Goal: Information Seeking & Learning: Learn about a topic

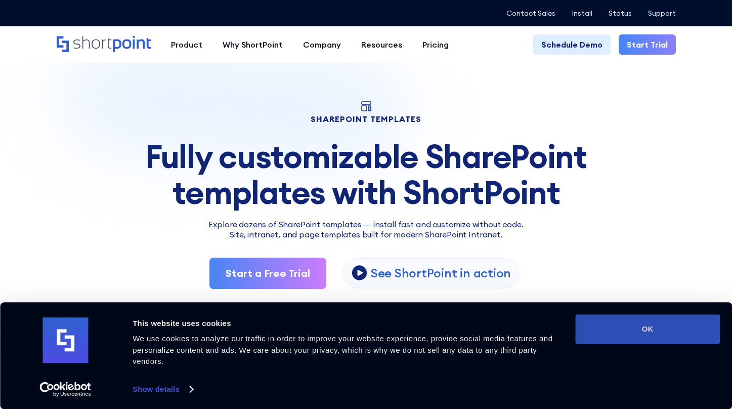
click at [621, 327] on button "OK" at bounding box center [647, 328] width 145 height 29
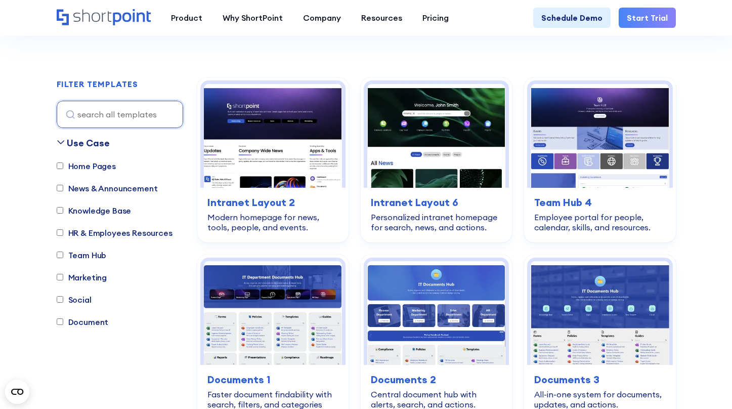
scroll to position [261, 0]
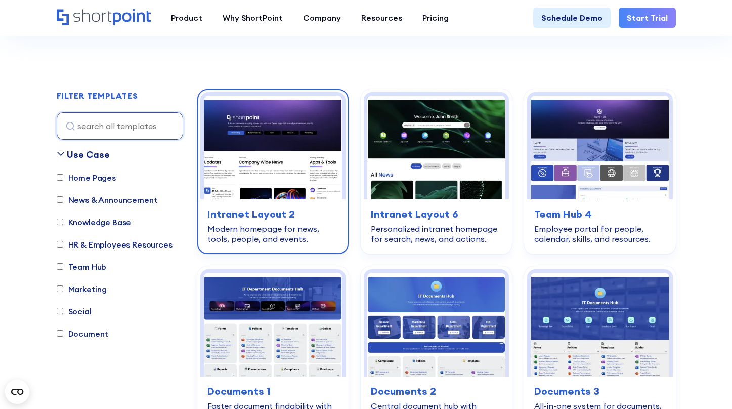
click at [319, 203] on div "home-pages Intranet Layout 2 Modern homepage for news, tools, people, and event…" at bounding box center [272, 225] width 145 height 52
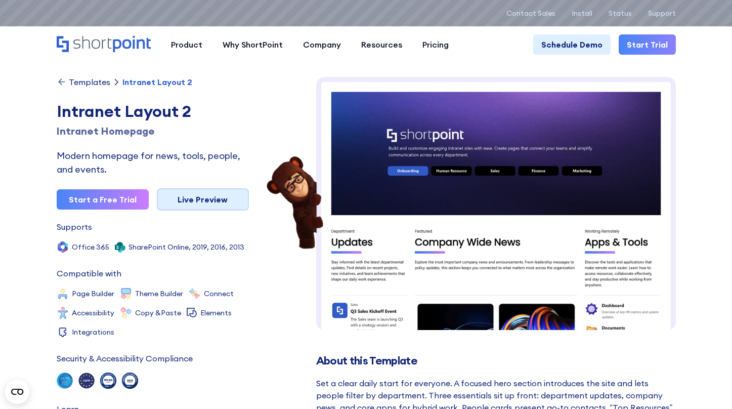
click at [173, 200] on link "Live Preview" at bounding box center [203, 199] width 92 height 22
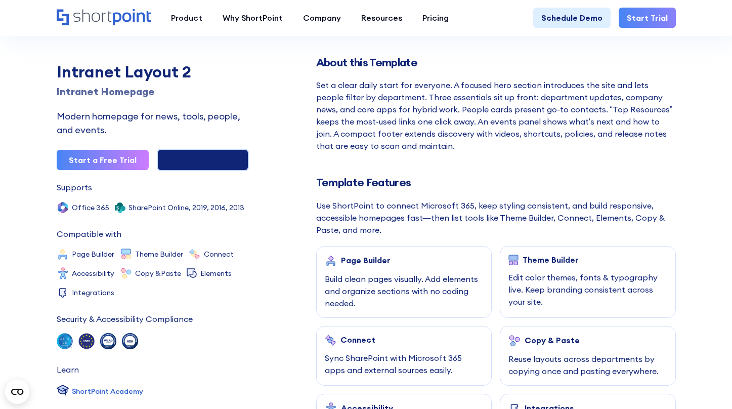
scroll to position [450, 0]
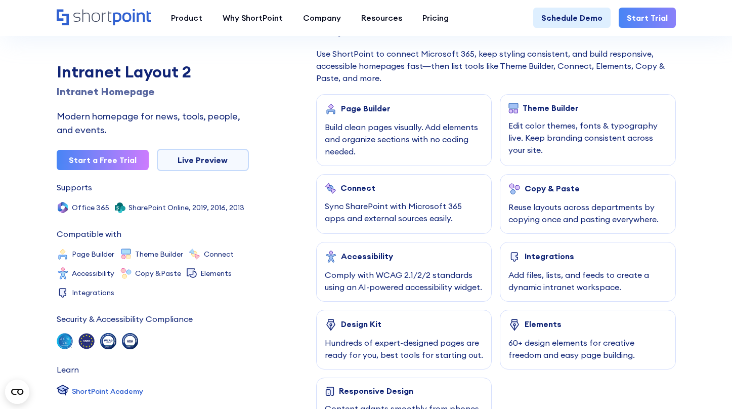
click at [371, 111] on div "Page Builder" at bounding box center [366, 108] width 50 height 9
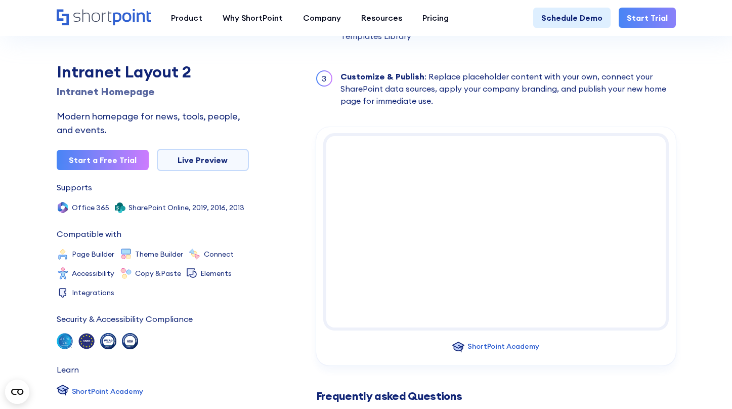
scroll to position [1037, 0]
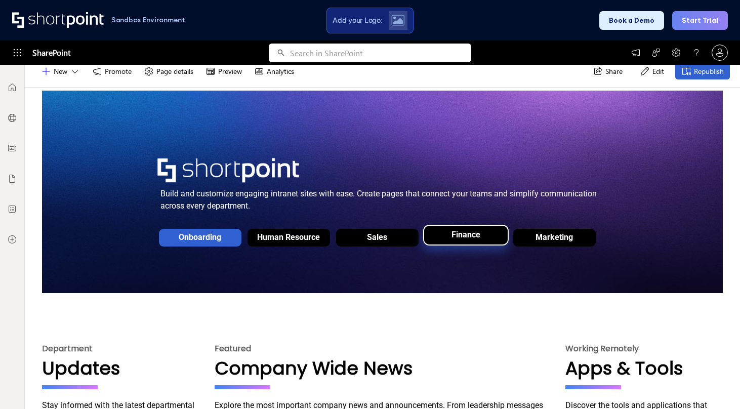
scroll to position [126, 0]
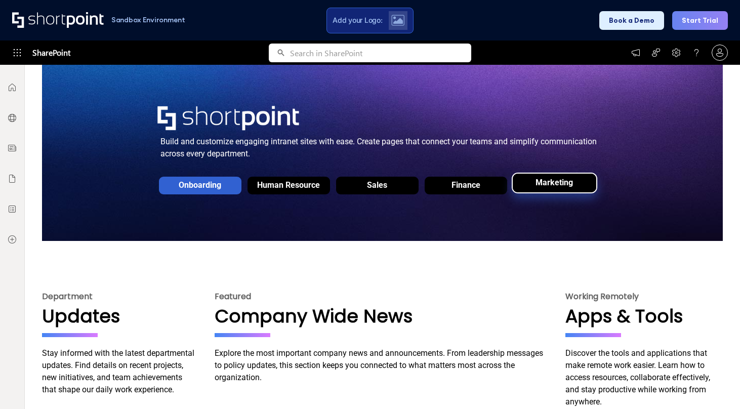
click at [555, 190] on div "Marketing" at bounding box center [554, 183] width 43 height 20
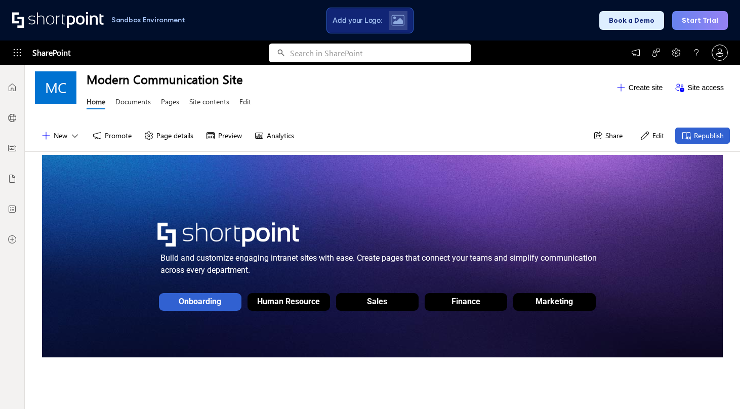
scroll to position [321, 0]
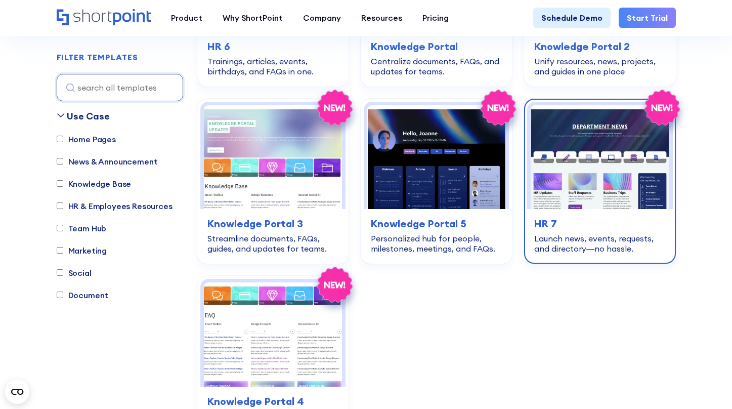
scroll to position [2190, 0]
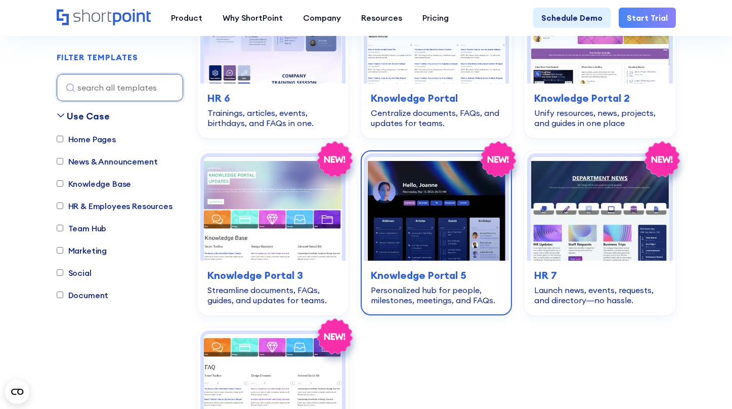
click at [462, 179] on img at bounding box center [436, 209] width 138 height 104
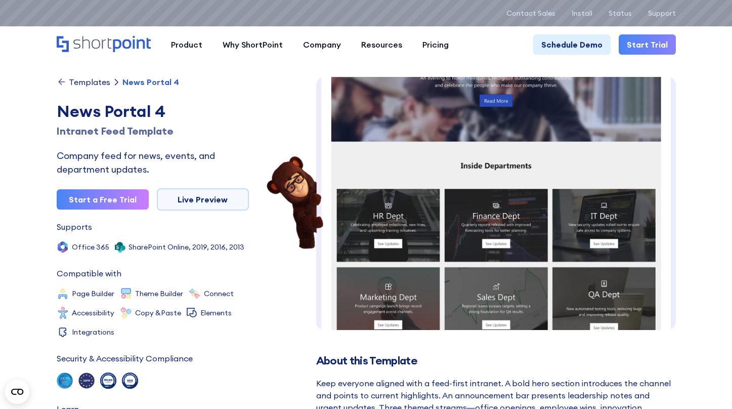
scroll to position [684, 0]
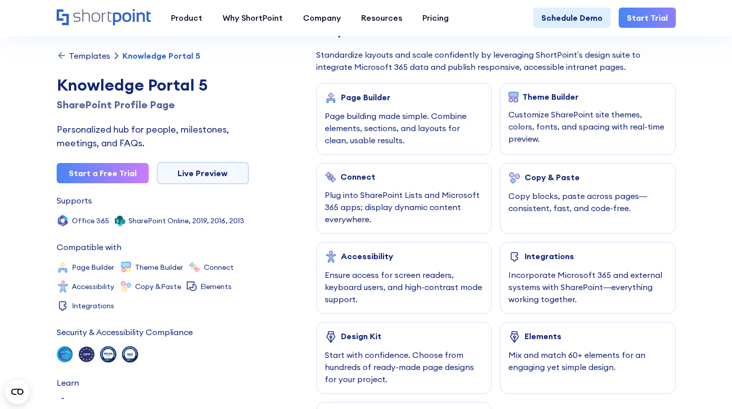
scroll to position [13, 0]
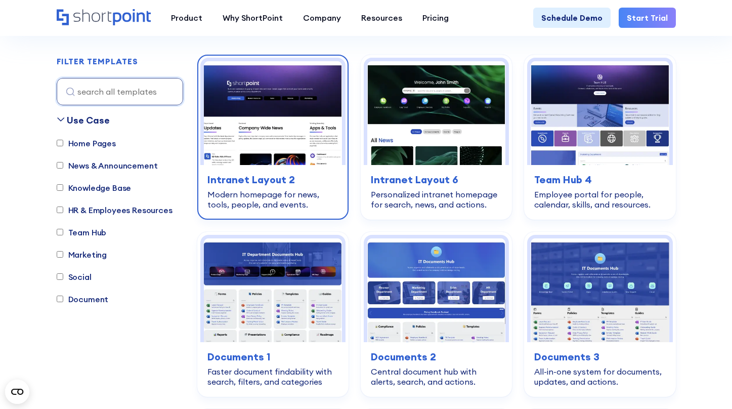
scroll to position [87, 0]
